Goal: Communication & Community: Answer question/provide support

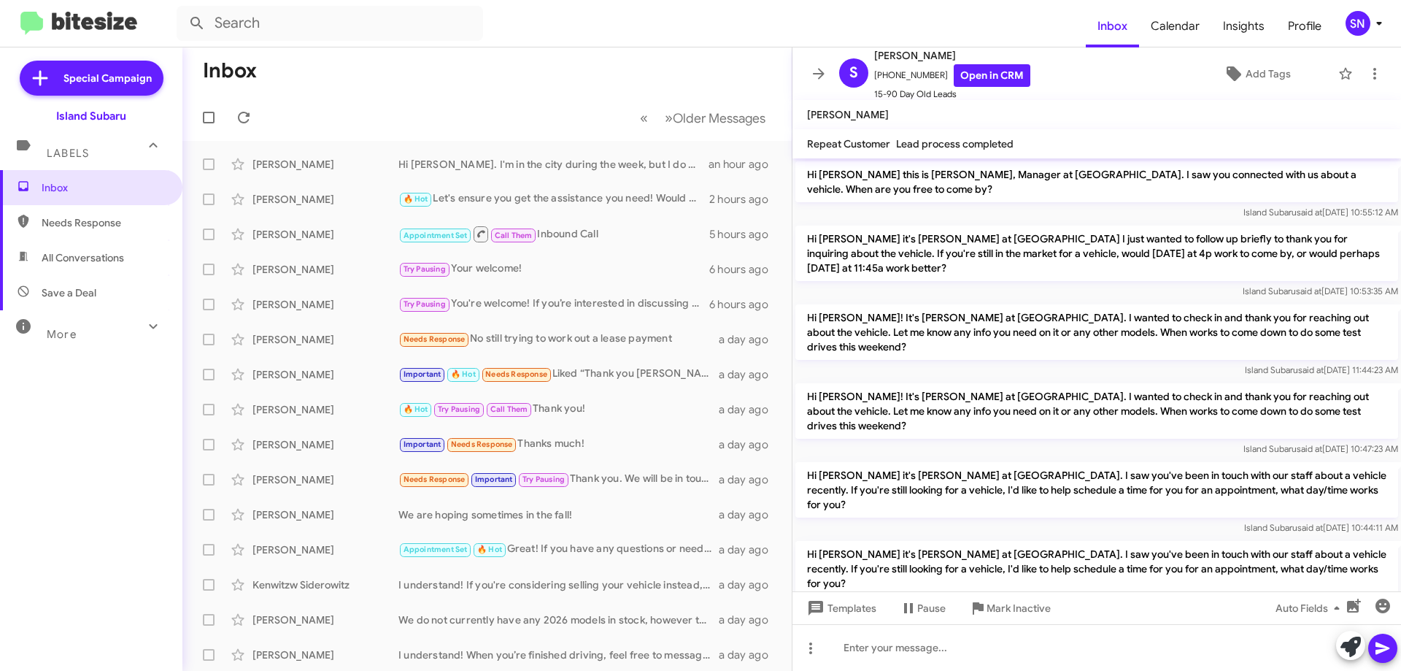
scroll to position [993, 0]
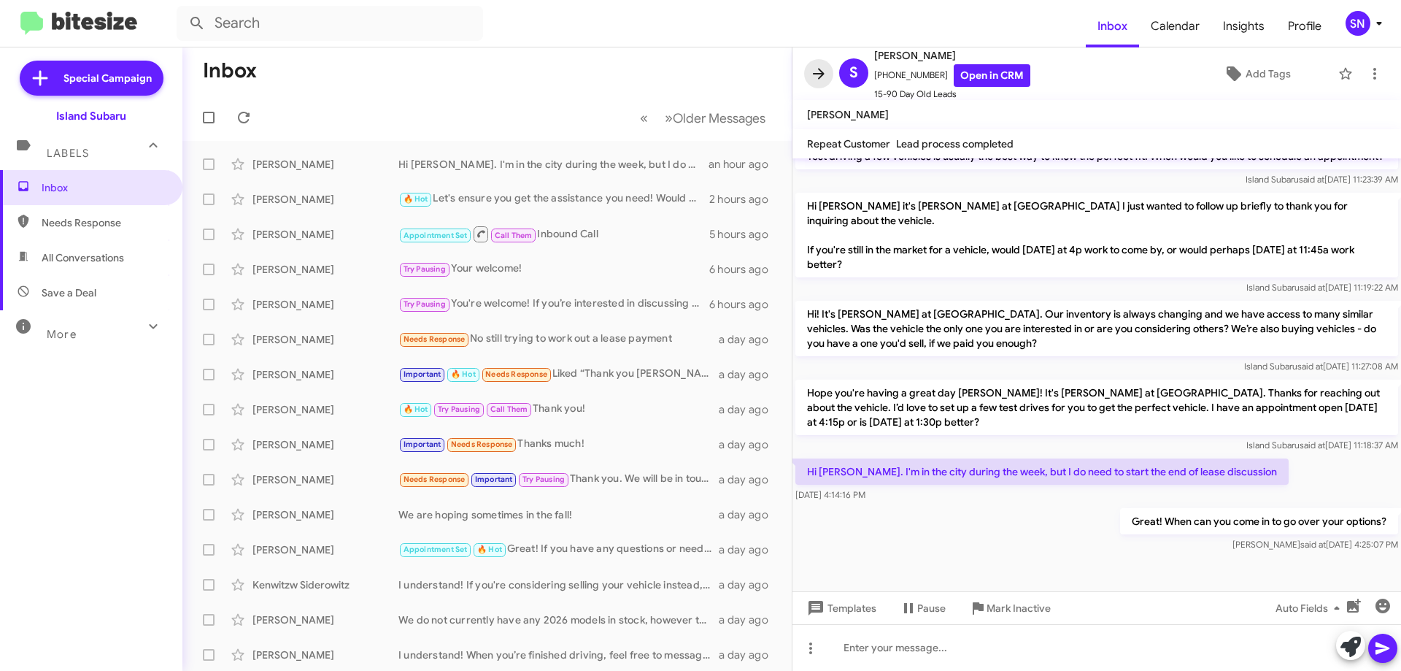
click at [818, 74] on icon at bounding box center [819, 73] width 12 height 11
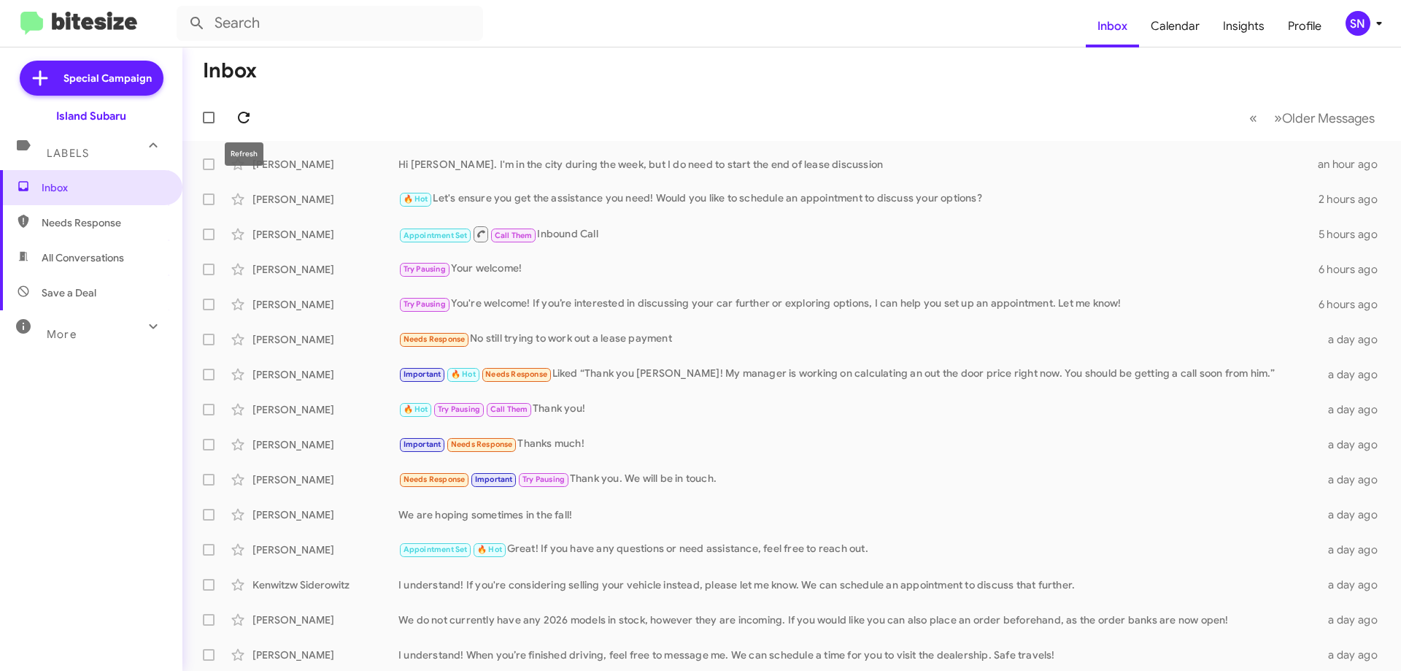
click at [244, 118] on icon at bounding box center [244, 118] width 18 height 18
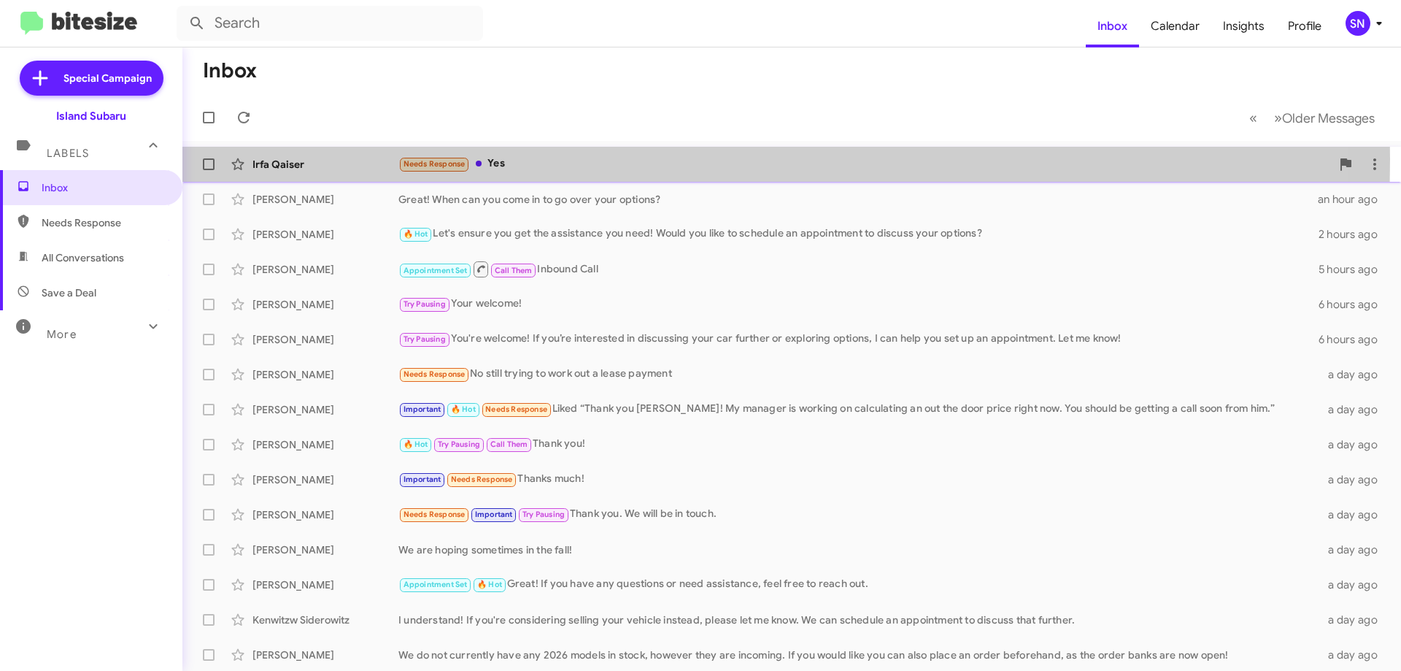
click at [535, 159] on div "Needs Response Yes" at bounding box center [864, 163] width 933 height 17
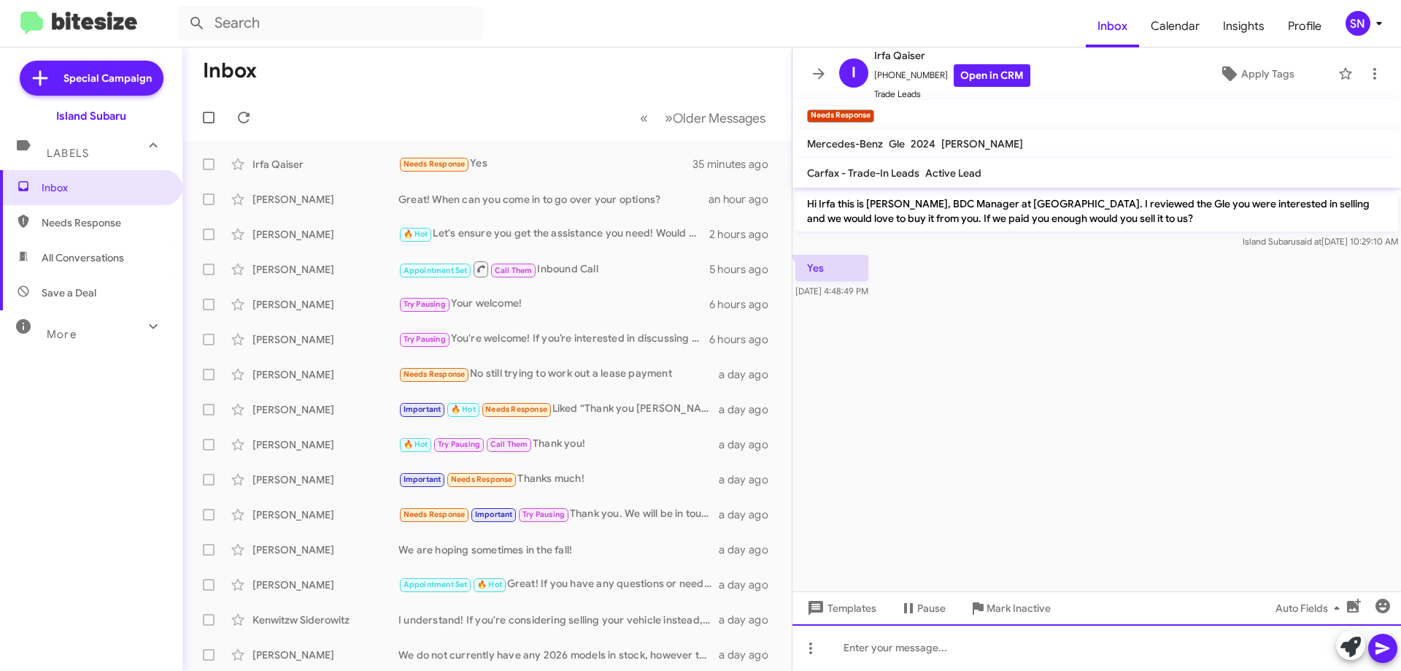
click at [909, 659] on div at bounding box center [1096, 647] width 609 height 47
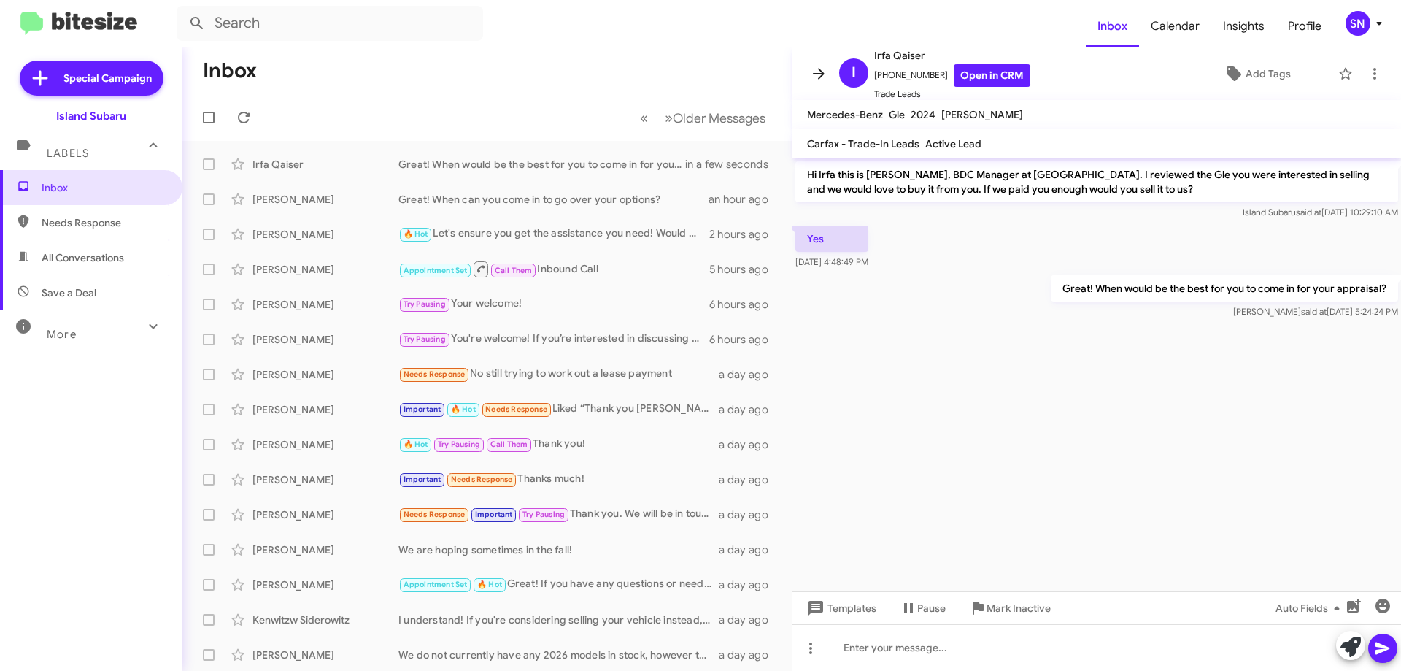
click at [817, 74] on icon at bounding box center [819, 73] width 12 height 11
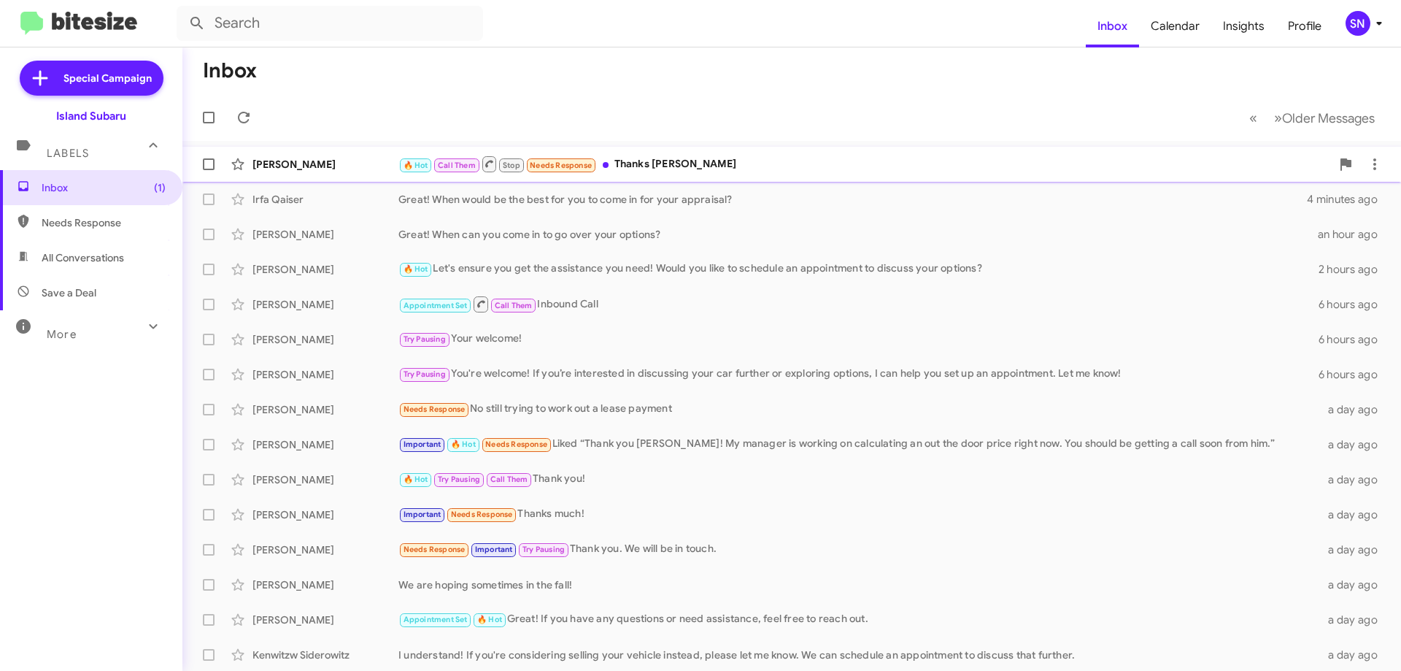
click at [698, 159] on div "🔥 Hot Call Them Stop Needs Response Thanks [PERSON_NAME]" at bounding box center [864, 164] width 933 height 18
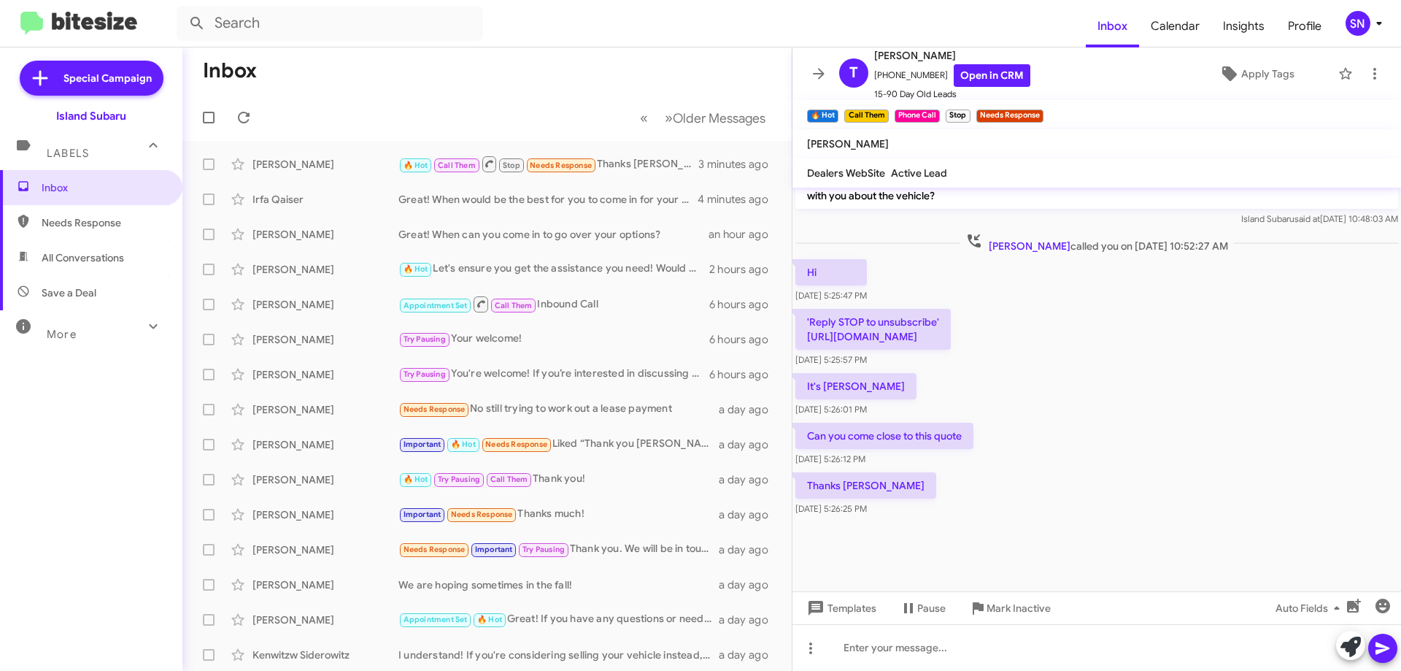
scroll to position [698, 0]
click at [825, 76] on icon at bounding box center [819, 74] width 18 height 18
